Goal: Task Accomplishment & Management: Complete application form

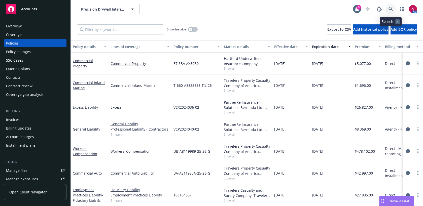
click at [392, 6] on link at bounding box center [391, 9] width 10 height 10
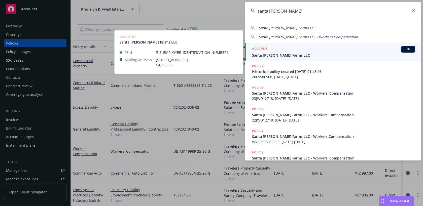
type input "santa rosa berry"
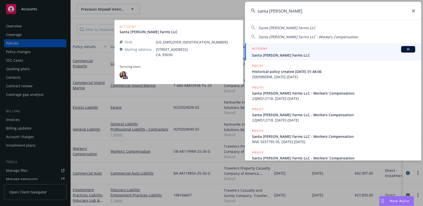
click at [363, 54] on span "Santa Rosa Berry Farms LLC" at bounding box center [333, 55] width 163 height 5
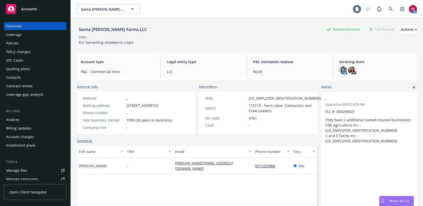
click at [23, 71] on div "Quoting plans" at bounding box center [18, 69] width 24 height 8
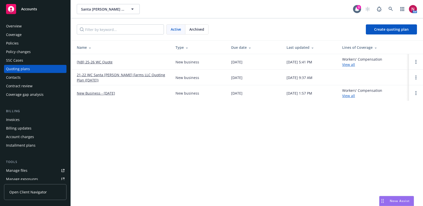
click at [82, 62] on link "[NB] 25-26 WC Quote" at bounding box center [95, 61] width 36 height 5
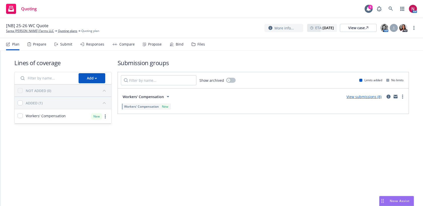
click at [67, 42] on div "Submit" at bounding box center [66, 44] width 12 height 4
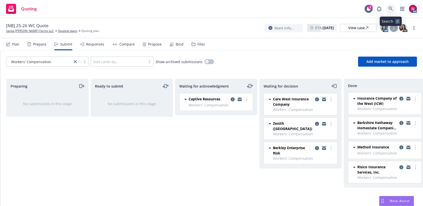
click at [393, 9] on icon at bounding box center [391, 9] width 5 height 5
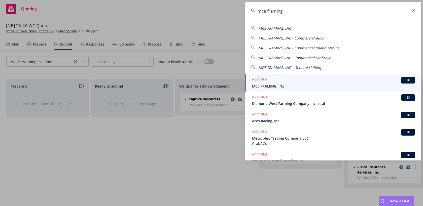
type input "mce framing"
click at [357, 81] on div "ACCOUNT BI" at bounding box center [333, 80] width 163 height 7
